Goal: Use online tool/utility: Utilize a website feature to perform a specific function

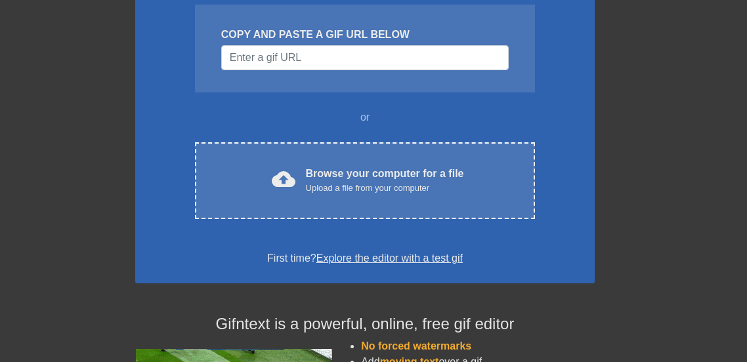
scroll to position [140, 1]
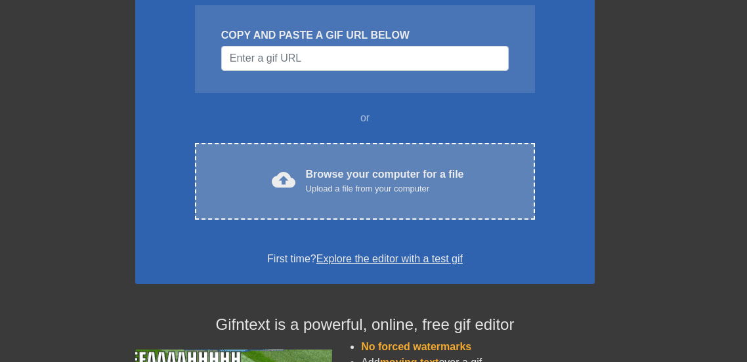
click at [421, 186] on div "Upload a file from your computer" at bounding box center [385, 188] width 158 height 13
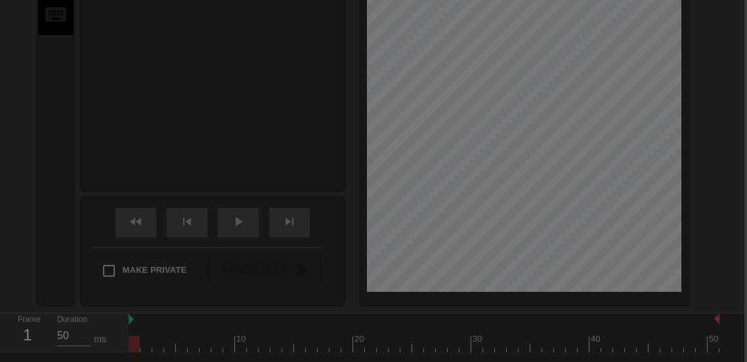
scroll to position [32, 3]
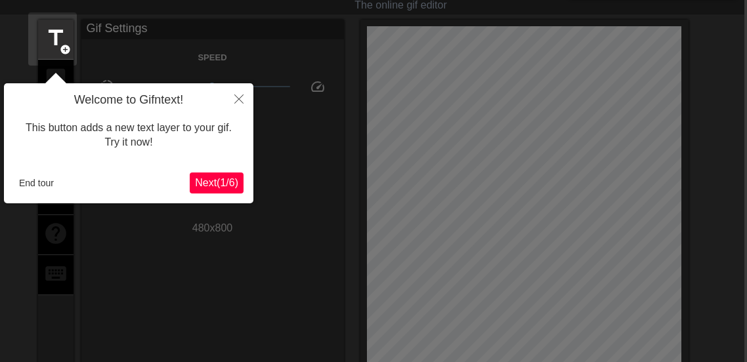
click at [213, 187] on span "Next ( 1 / 6 )" at bounding box center [216, 182] width 43 height 11
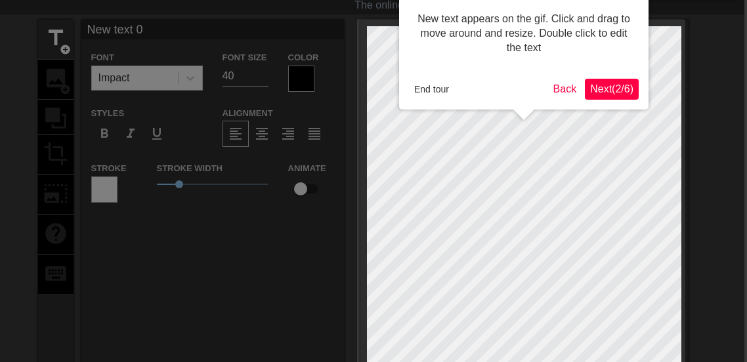
scroll to position [0, 3]
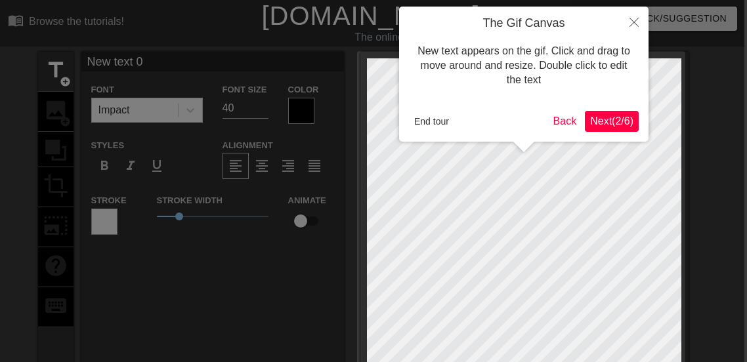
click at [593, 119] on span "Next ( 2 / 6 )" at bounding box center [611, 120] width 43 height 11
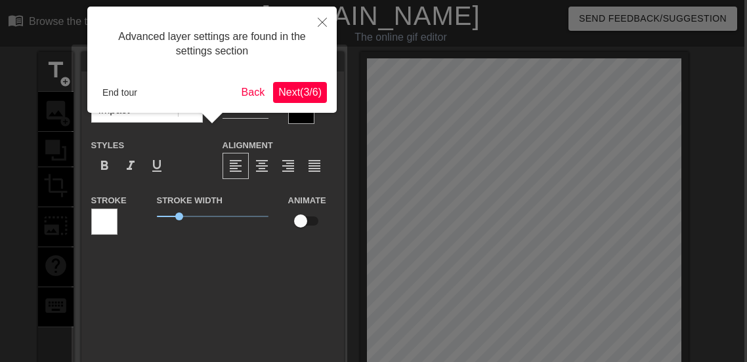
scroll to position [32, 3]
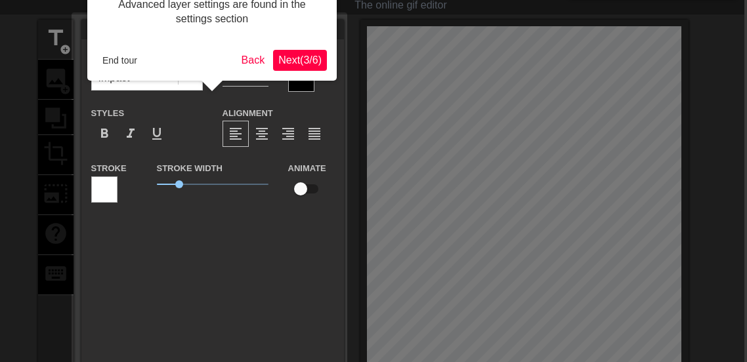
click at [303, 52] on button "Next ( 3 / 6 )" at bounding box center [300, 60] width 54 height 21
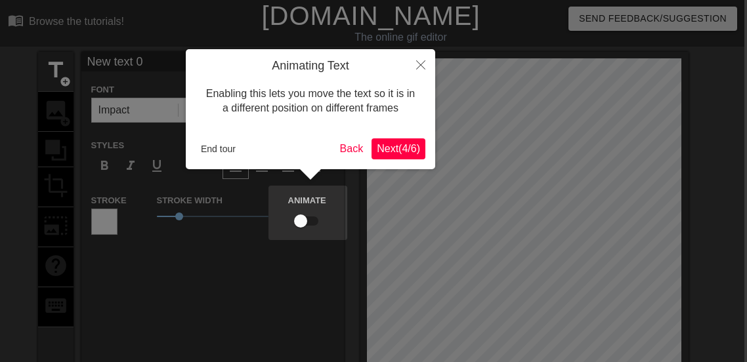
click at [403, 153] on span "Next ( 4 / 6 )" at bounding box center [398, 148] width 43 height 11
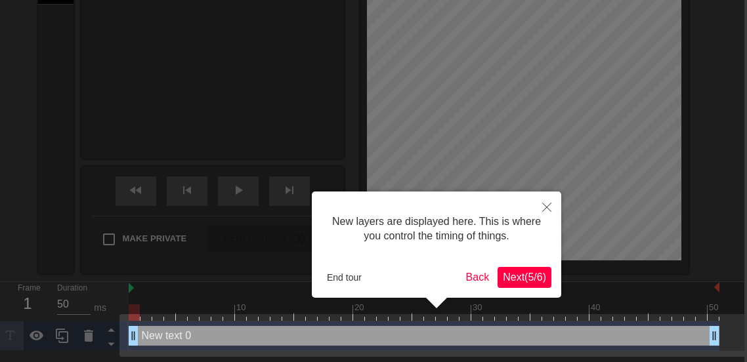
click at [522, 275] on span "Next ( 5 / 6 )" at bounding box center [524, 277] width 43 height 11
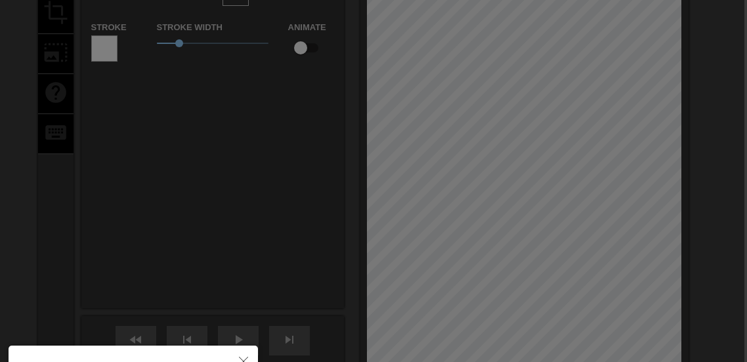
scroll to position [318, 3]
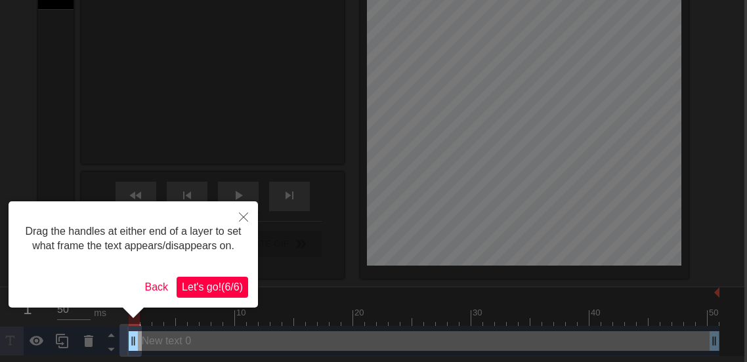
click at [209, 286] on span "Let's go! ( 6 / 6 )" at bounding box center [212, 286] width 61 height 11
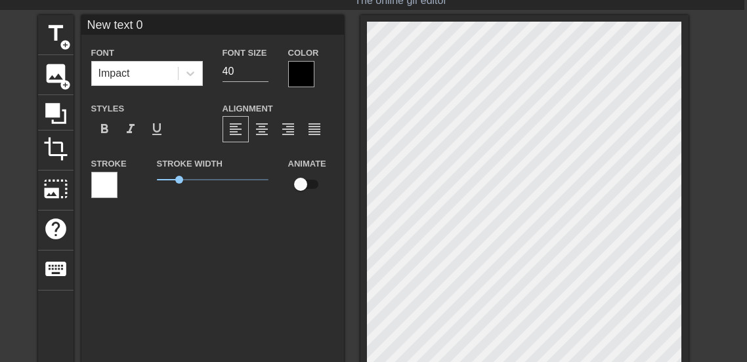
scroll to position [0, 3]
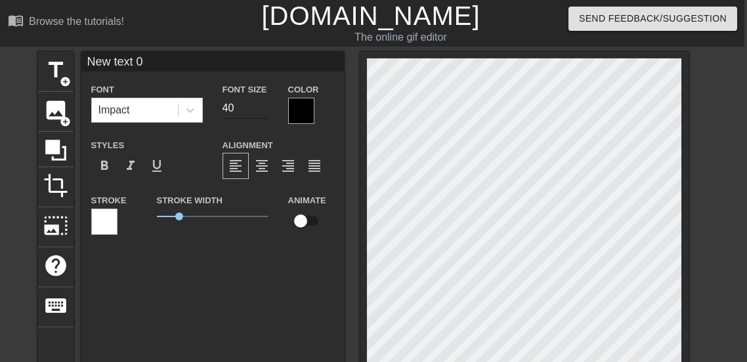
click at [247, 110] on input "40" at bounding box center [245, 108] width 46 height 21
click at [262, 104] on input "41" at bounding box center [245, 108] width 46 height 21
click at [262, 104] on input "42" at bounding box center [245, 108] width 46 height 21
click at [262, 104] on input "43" at bounding box center [245, 108] width 46 height 21
click at [262, 105] on input "72" at bounding box center [245, 108] width 46 height 21
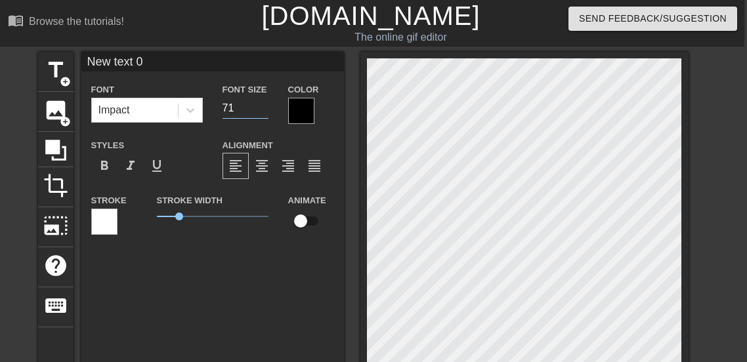
click at [262, 112] on input "71" at bounding box center [245, 108] width 46 height 21
click at [262, 112] on input "70" at bounding box center [245, 108] width 46 height 21
click at [262, 110] on input "68" at bounding box center [245, 108] width 46 height 21
click at [262, 110] on input "67" at bounding box center [245, 108] width 46 height 21
click at [262, 110] on input "66" at bounding box center [245, 108] width 46 height 21
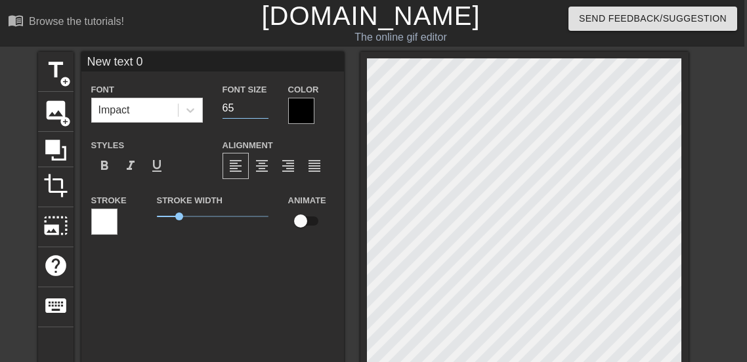
click at [262, 110] on input "65" at bounding box center [245, 108] width 46 height 21
click at [262, 110] on input "64" at bounding box center [245, 108] width 46 height 21
click at [262, 110] on input "63" at bounding box center [245, 108] width 46 height 21
click at [262, 110] on input "62" at bounding box center [245, 108] width 46 height 21
click at [264, 110] on input "61" at bounding box center [245, 108] width 46 height 21
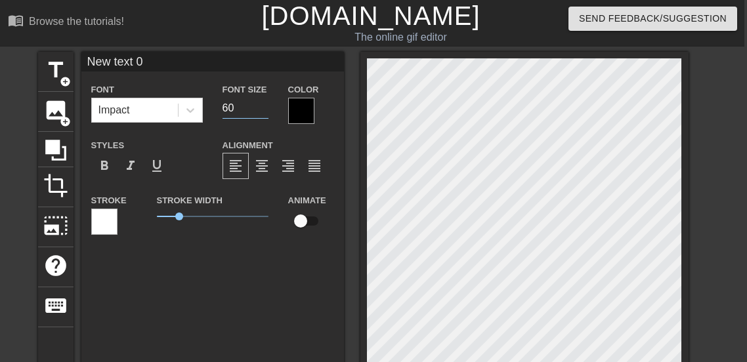
type input "60"
click at [264, 110] on input "60" at bounding box center [245, 108] width 46 height 21
click at [255, 67] on input "New text 0" at bounding box center [212, 62] width 262 height 20
type input "N"
type input "[PERSON_NAME]"
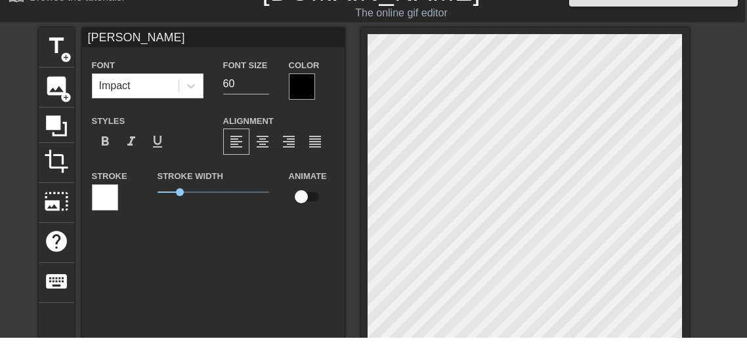
scroll to position [0, 0]
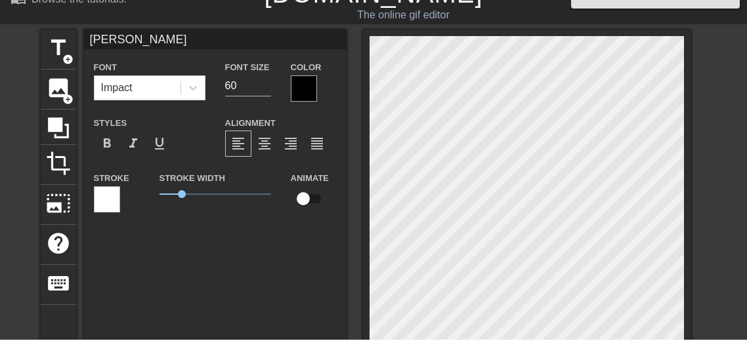
click at [309, 218] on input "checkbox" at bounding box center [303, 221] width 75 height 25
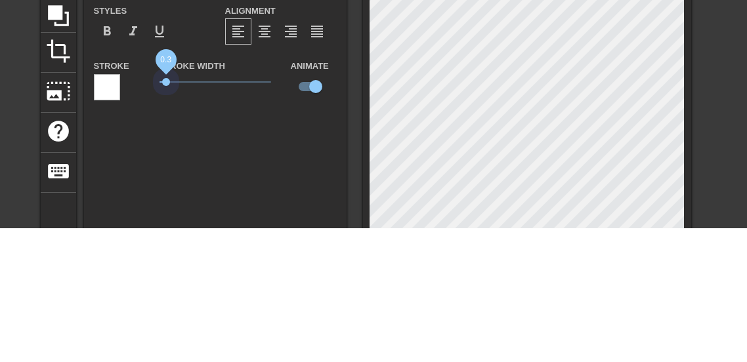
drag, startPoint x: 177, startPoint y: 215, endPoint x: 165, endPoint y: 304, distance: 89.4
click at [165, 304] on div "Kayleigh L Font Impact Font Size 60 Color Styles format_bold format_italic form…" at bounding box center [215, 267] width 262 height 430
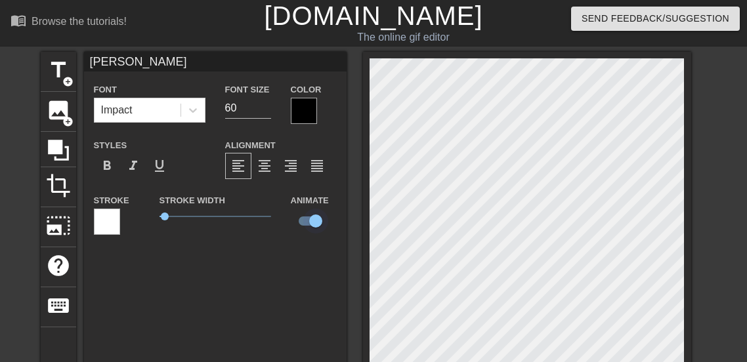
click at [316, 229] on input "checkbox" at bounding box center [315, 221] width 75 height 25
checkbox input "false"
click at [305, 103] on div at bounding box center [304, 111] width 26 height 26
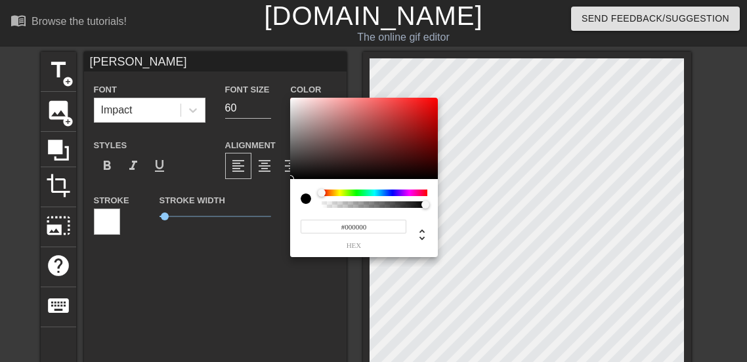
click at [373, 190] on div at bounding box center [374, 193] width 106 height 7
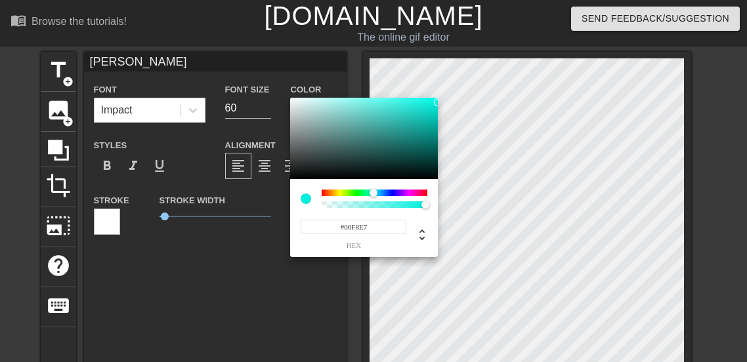
drag, startPoint x: 408, startPoint y: 131, endPoint x: 443, endPoint y: 102, distance: 45.7
click at [443, 102] on div "#00F8E7 hex" at bounding box center [373, 181] width 747 height 362
type input "#00F2E2"
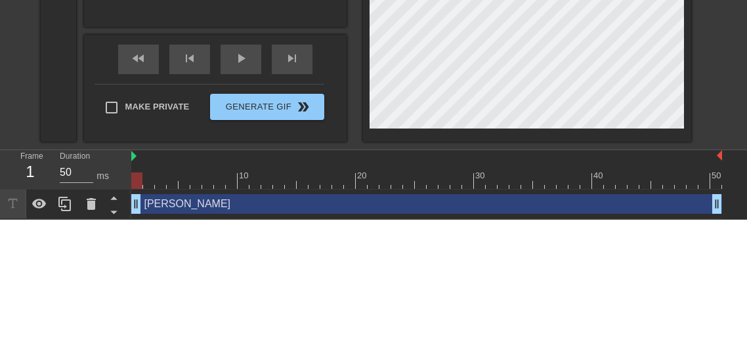
scroll to position [312, 0]
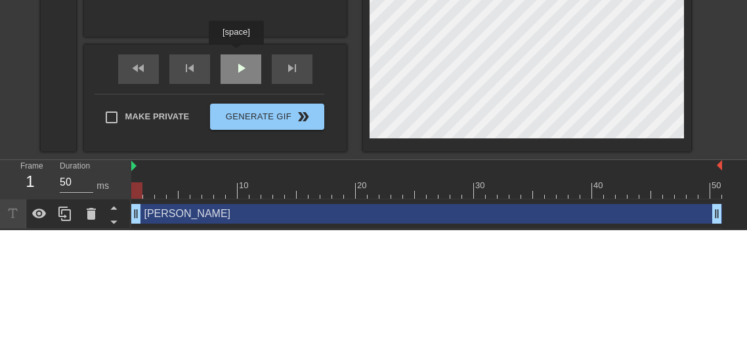
click at [237, 194] on span "play_arrow" at bounding box center [241, 201] width 16 height 16
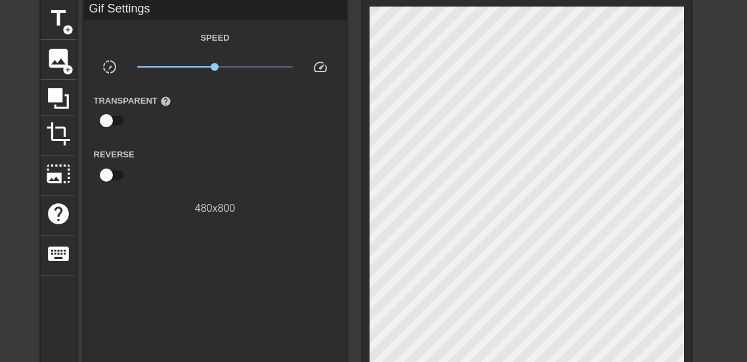
scroll to position [0, 0]
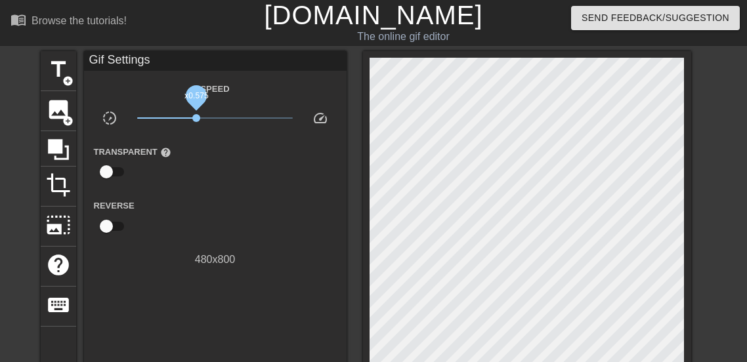
drag, startPoint x: 213, startPoint y: 115, endPoint x: 196, endPoint y: 115, distance: 16.4
click at [196, 115] on span "x0.575" at bounding box center [196, 119] width 8 height 8
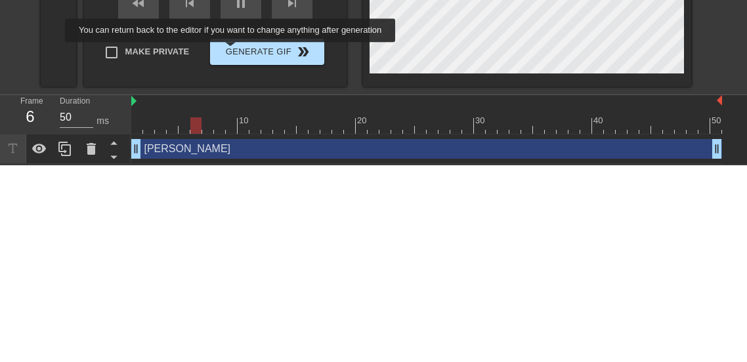
scroll to position [312, 0]
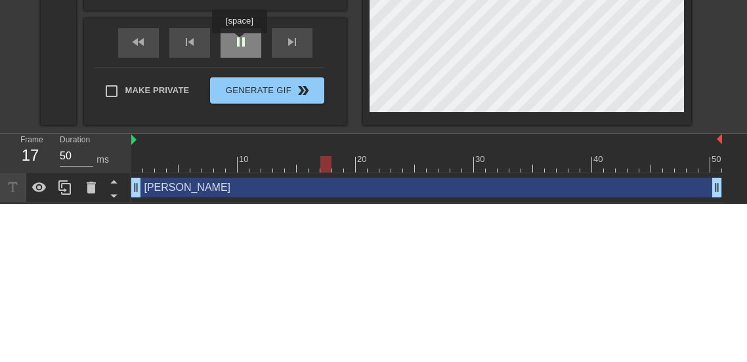
click at [239, 201] on span "pause" at bounding box center [241, 201] width 16 height 16
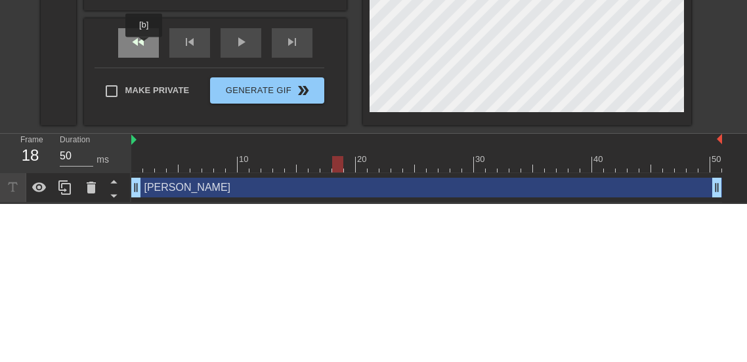
click at [144, 205] on span "fast_rewind" at bounding box center [139, 201] width 16 height 16
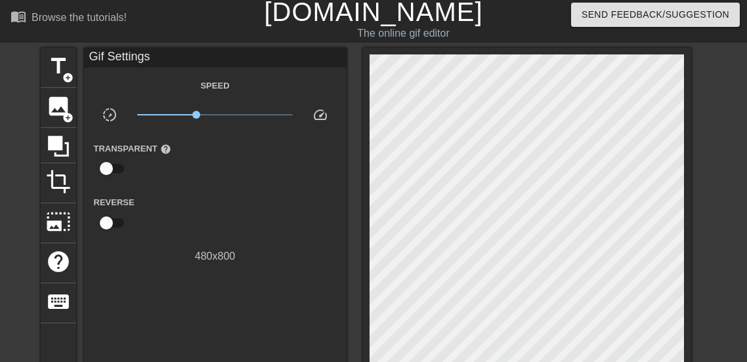
scroll to position [0, 0]
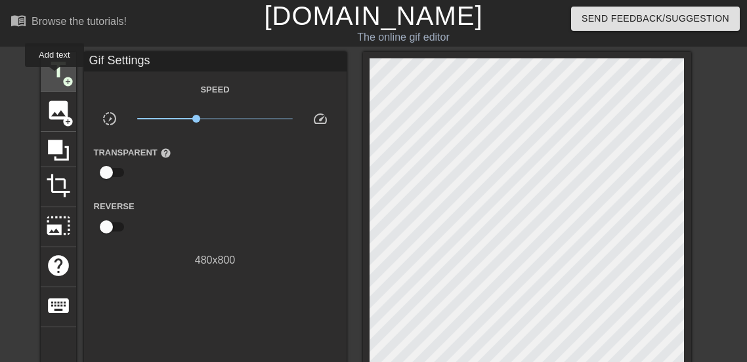
click at [55, 76] on span "title" at bounding box center [58, 70] width 25 height 25
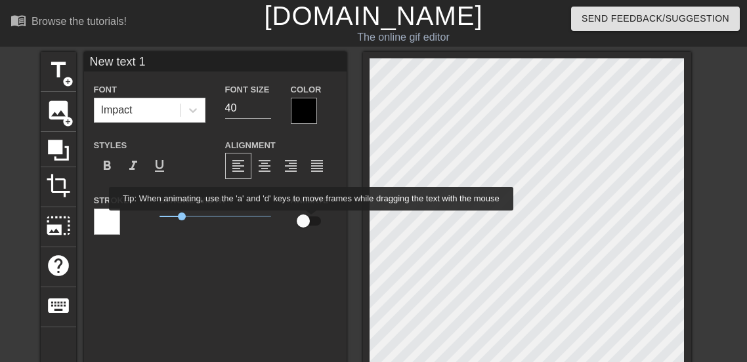
click at [309, 220] on input "checkbox" at bounding box center [303, 221] width 75 height 25
checkbox input "true"
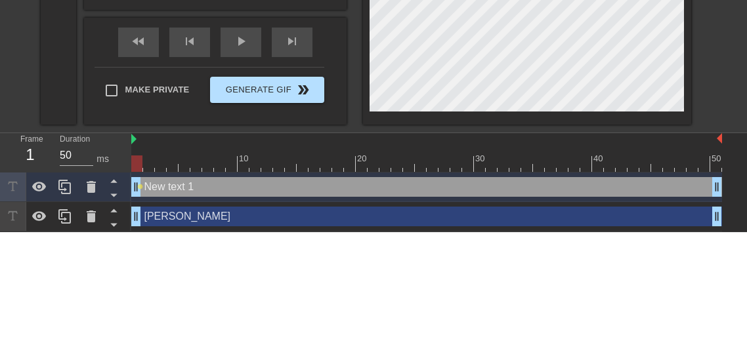
scroll to position [342, 0]
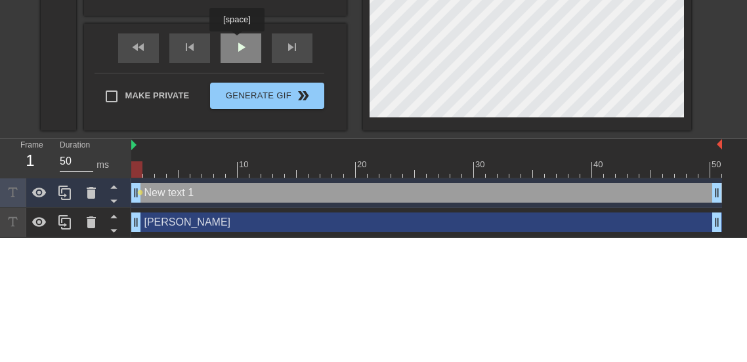
click at [237, 165] on span "play_arrow" at bounding box center [241, 171] width 16 height 16
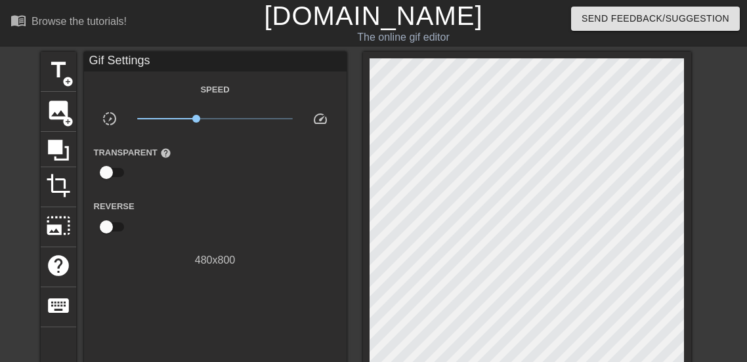
scroll to position [0, 9]
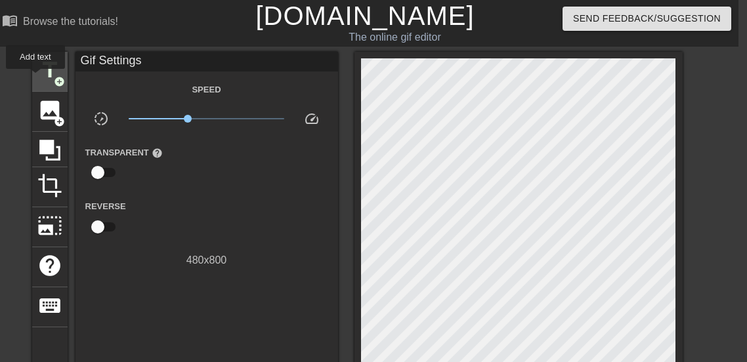
click at [37, 78] on span "title" at bounding box center [49, 70] width 25 height 25
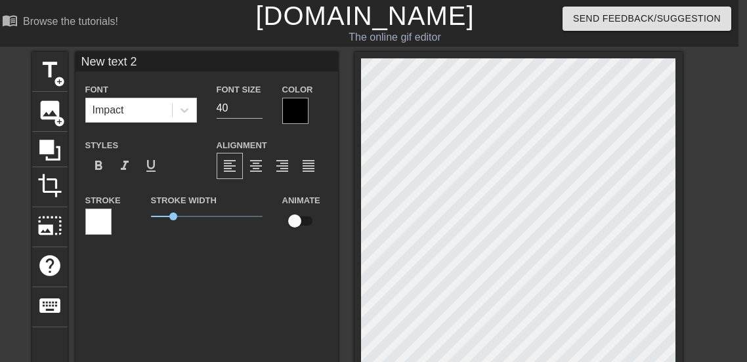
click at [146, 62] on input "New text 2" at bounding box center [206, 62] width 262 height 20
type input "N"
click at [317, 135] on div "Font Impact Font Size 40 Color Styles format_bold format_italic format_underlin…" at bounding box center [206, 163] width 243 height 165
click at [142, 104] on div "Impact" at bounding box center [129, 110] width 86 height 24
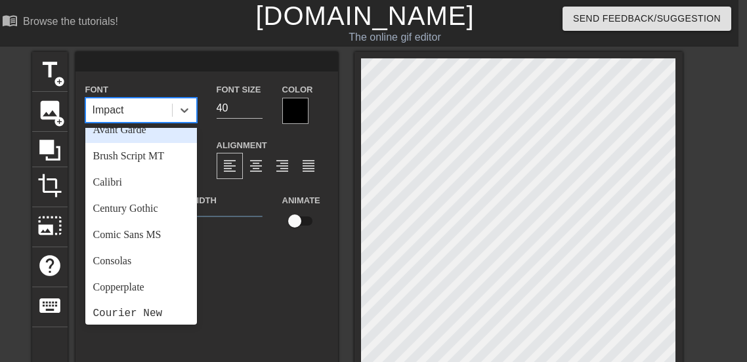
scroll to position [73, 0]
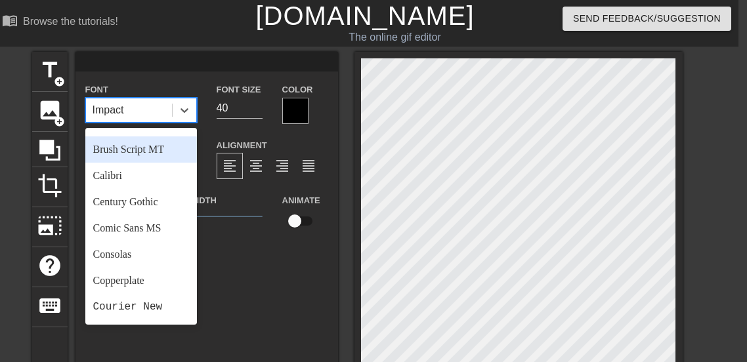
click at [161, 146] on div "Brush Script MT" at bounding box center [141, 149] width 112 height 26
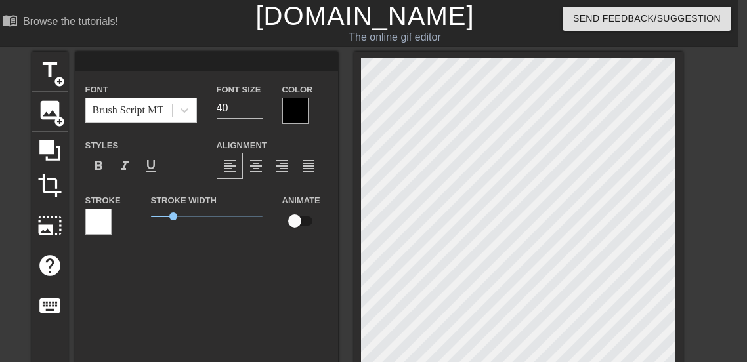
click at [240, 87] on label "Font Size" at bounding box center [238, 89] width 45 height 13
type input "[PERSON_NAME]"
type input "60"
click at [155, 104] on div "title add_circle image add_circle crop photo_size_select_large help keyboard Ka…" at bounding box center [357, 324] width 650 height 544
click at [141, 63] on input "[PERSON_NAME]" at bounding box center [206, 62] width 262 height 20
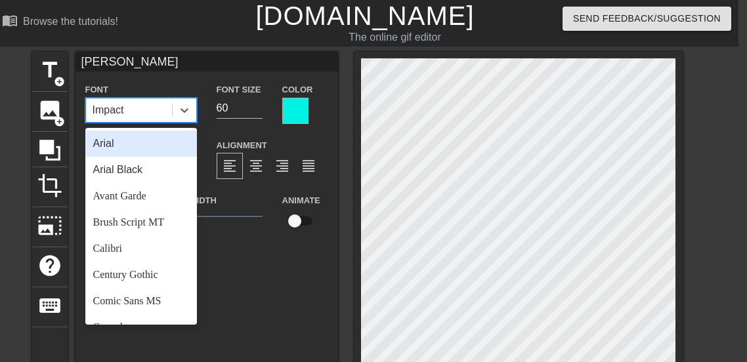
click at [153, 106] on div "Impact" at bounding box center [129, 110] width 86 height 24
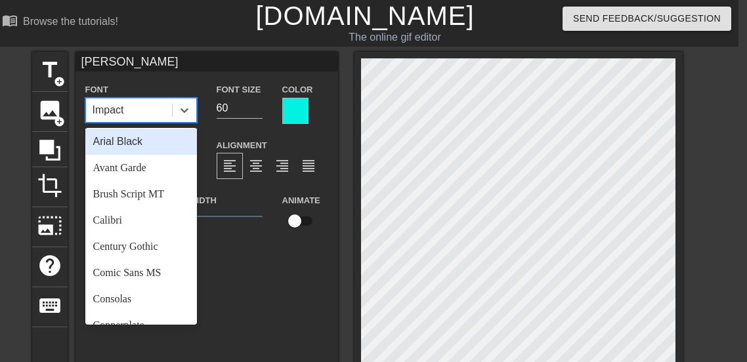
click at [145, 144] on div "Arial Black" at bounding box center [141, 142] width 112 height 26
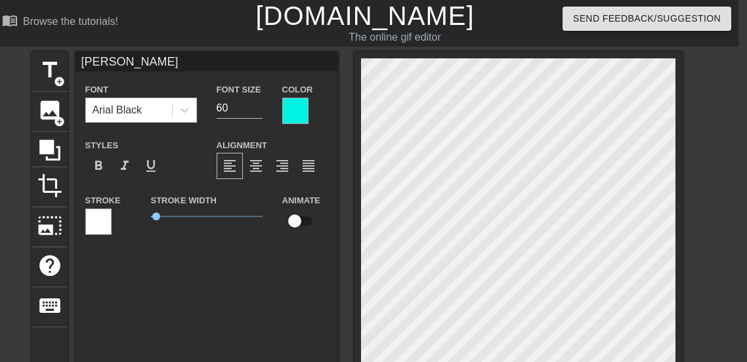
drag, startPoint x: 315, startPoint y: 102, endPoint x: 306, endPoint y: 102, distance: 9.2
click at [306, 102] on div "Color" at bounding box center [305, 102] width 46 height 43
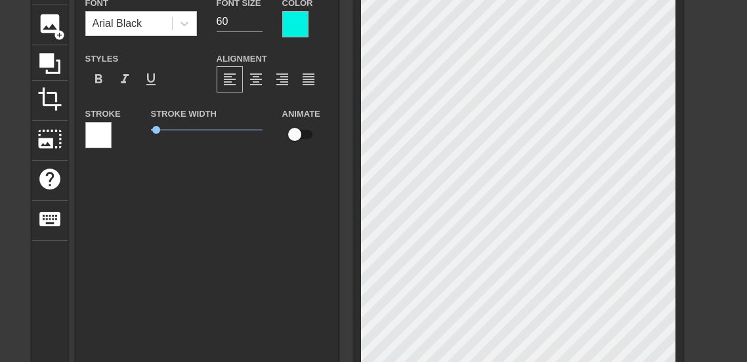
scroll to position [119, 9]
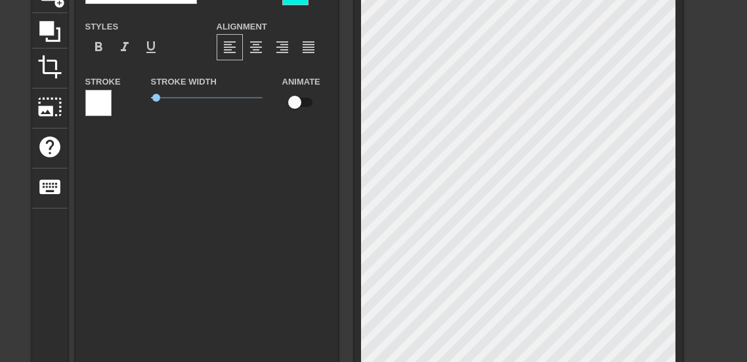
type input "New text 1"
type input "40"
checkbox input "true"
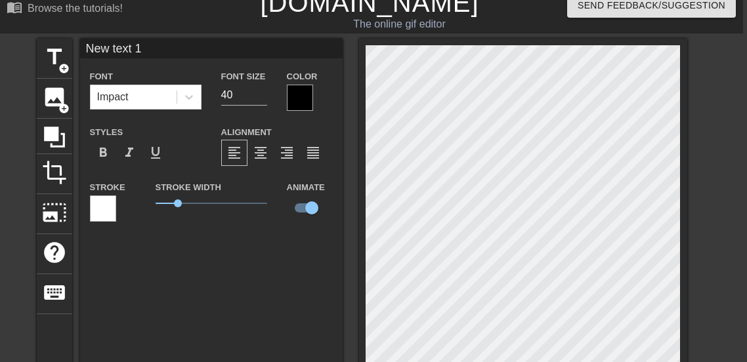
scroll to position [0, 4]
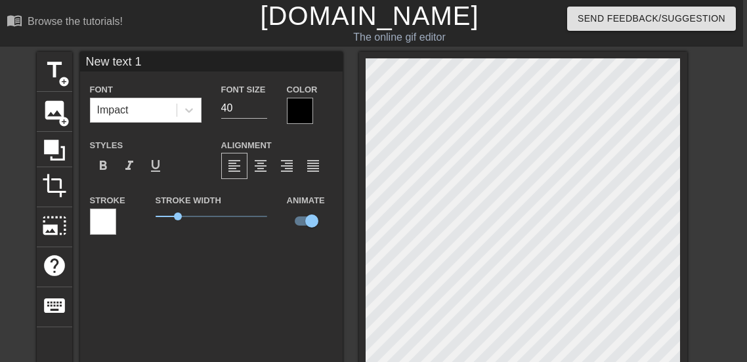
click at [155, 58] on input "New text 1" at bounding box center [211, 62] width 262 height 20
type input "N"
type input "[PERSON_NAME]"
click at [331, 131] on div "Font Impact Font Size 40 Color Styles format_bold format_italic format_underlin…" at bounding box center [211, 163] width 243 height 165
click at [245, 108] on input "40" at bounding box center [244, 108] width 46 height 21
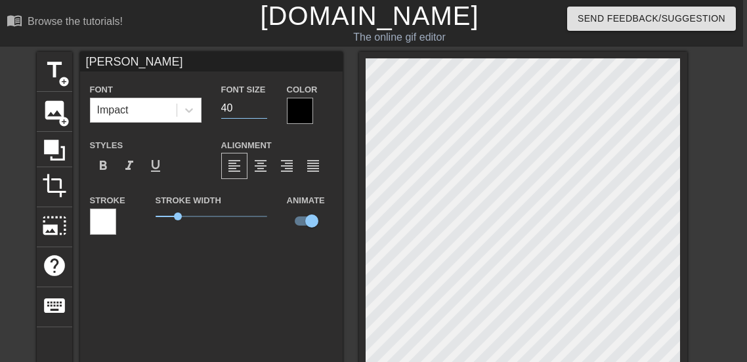
click at [324, 95] on div "Color" at bounding box center [310, 102] width 46 height 43
click at [304, 106] on div at bounding box center [300, 111] width 26 height 26
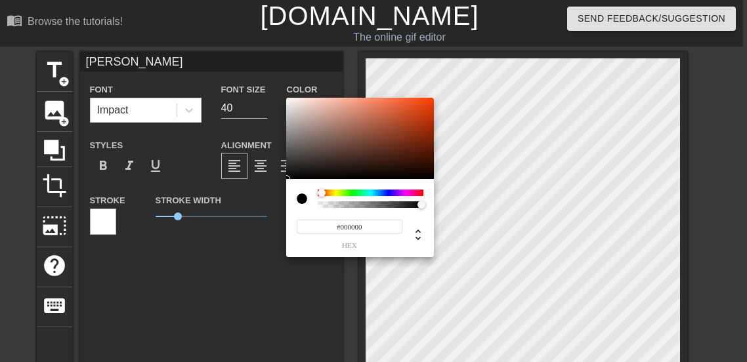
click at [322, 193] on div at bounding box center [325, 194] width 8 height 8
drag, startPoint x: 304, startPoint y: 146, endPoint x: 292, endPoint y: 113, distance: 35.1
click at [292, 113] on div at bounding box center [360, 138] width 148 height 81
type input "#CFC8C6"
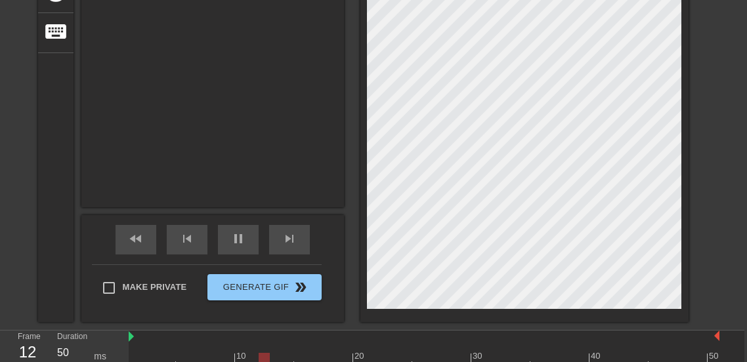
scroll to position [275, 3]
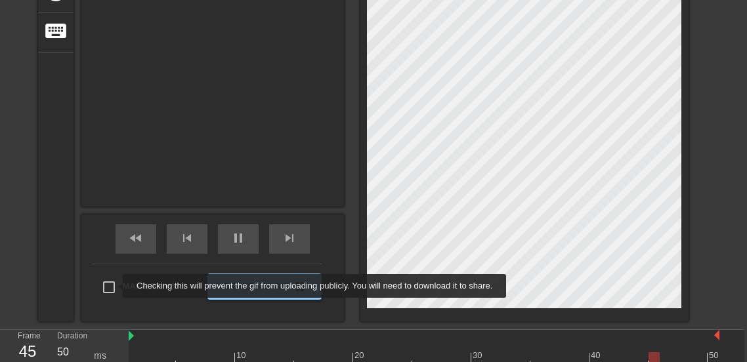
click at [113, 286] on input "Make Private" at bounding box center [109, 288] width 28 height 28
checkbox input "true"
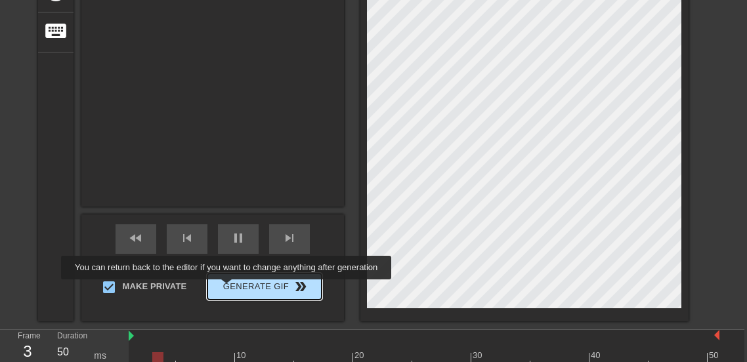
click at [227, 288] on span "Generate Gif double_arrow" at bounding box center [264, 287] width 103 height 16
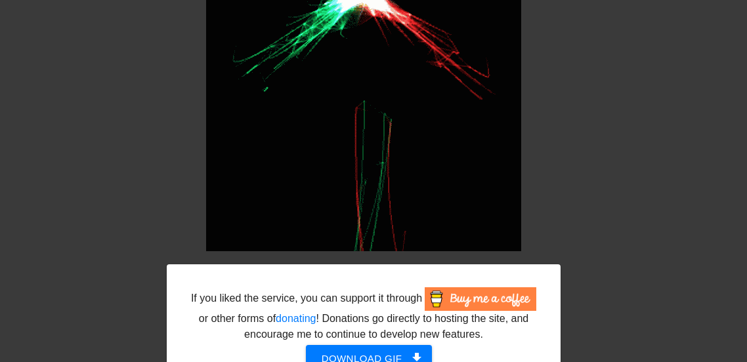
scroll to position [394, 2]
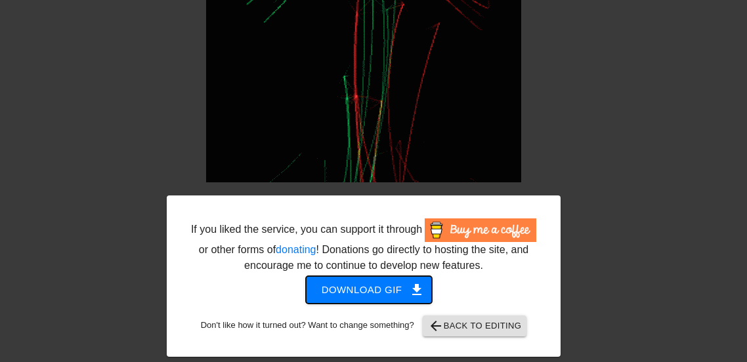
click at [415, 282] on span "get_app" at bounding box center [417, 290] width 16 height 16
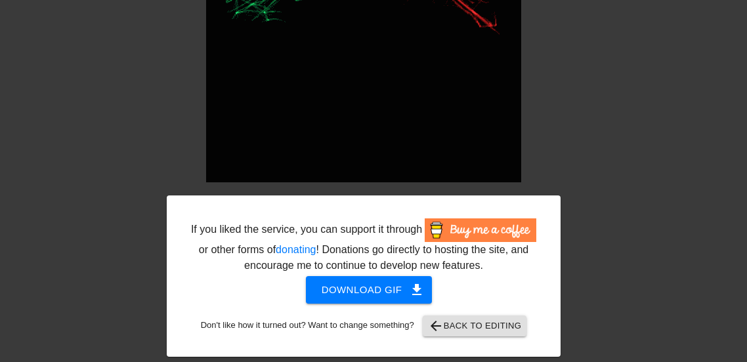
click at [669, 14] on div "If you liked the service, you can support it through or other forms of donating…" at bounding box center [371, 7] width 747 height 699
